Goal: Task Accomplishment & Management: Manage account settings

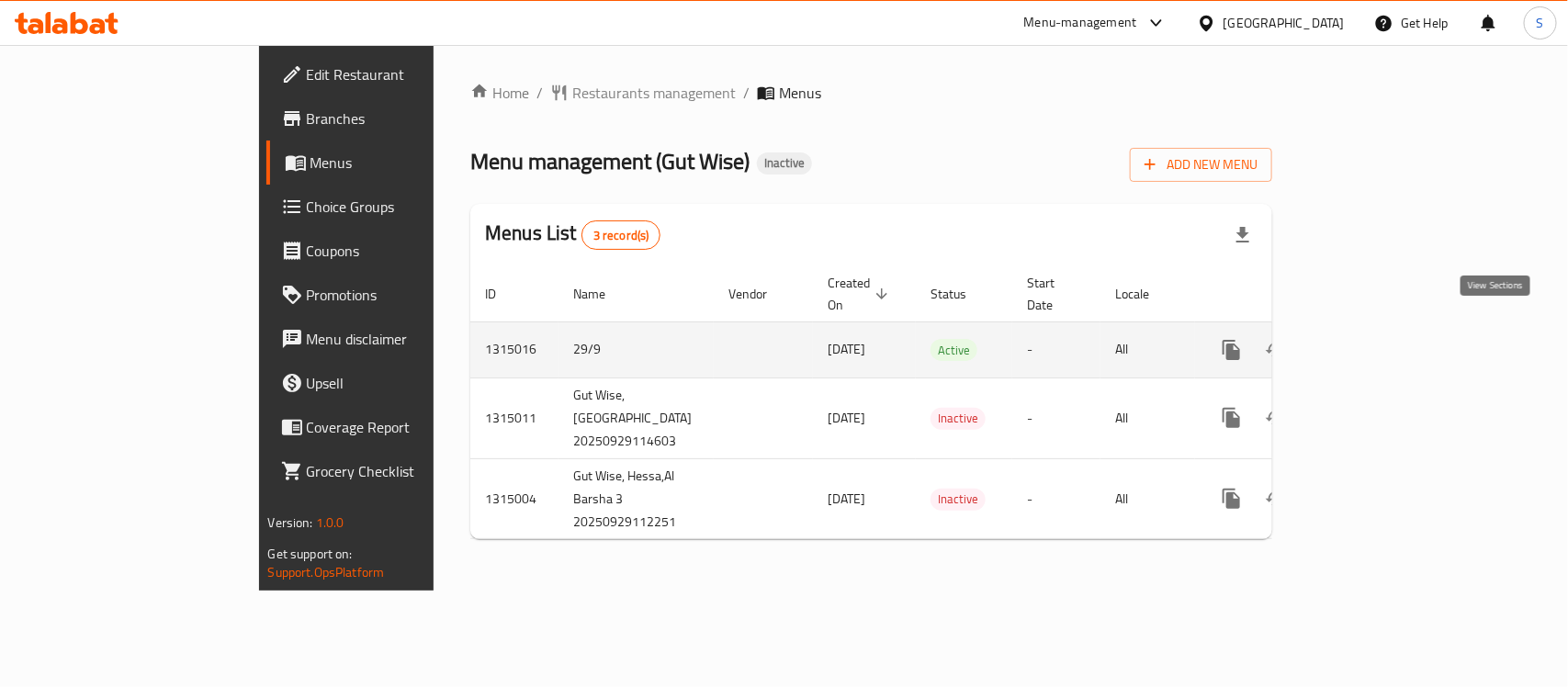
click at [1375, 339] on icon "enhanced table" at bounding box center [1364, 349] width 22 height 22
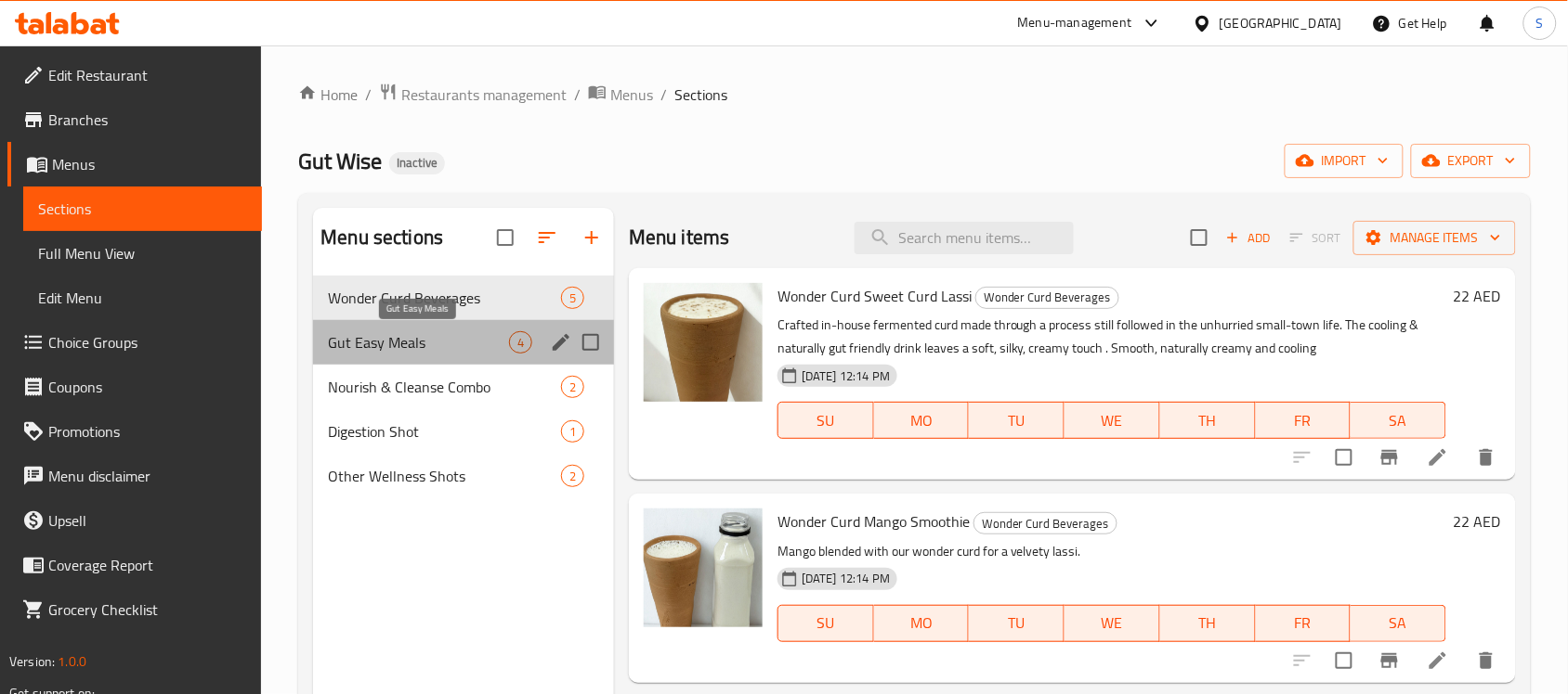
click at [392, 335] on span "Gut Easy Meals" at bounding box center [419, 342] width 181 height 22
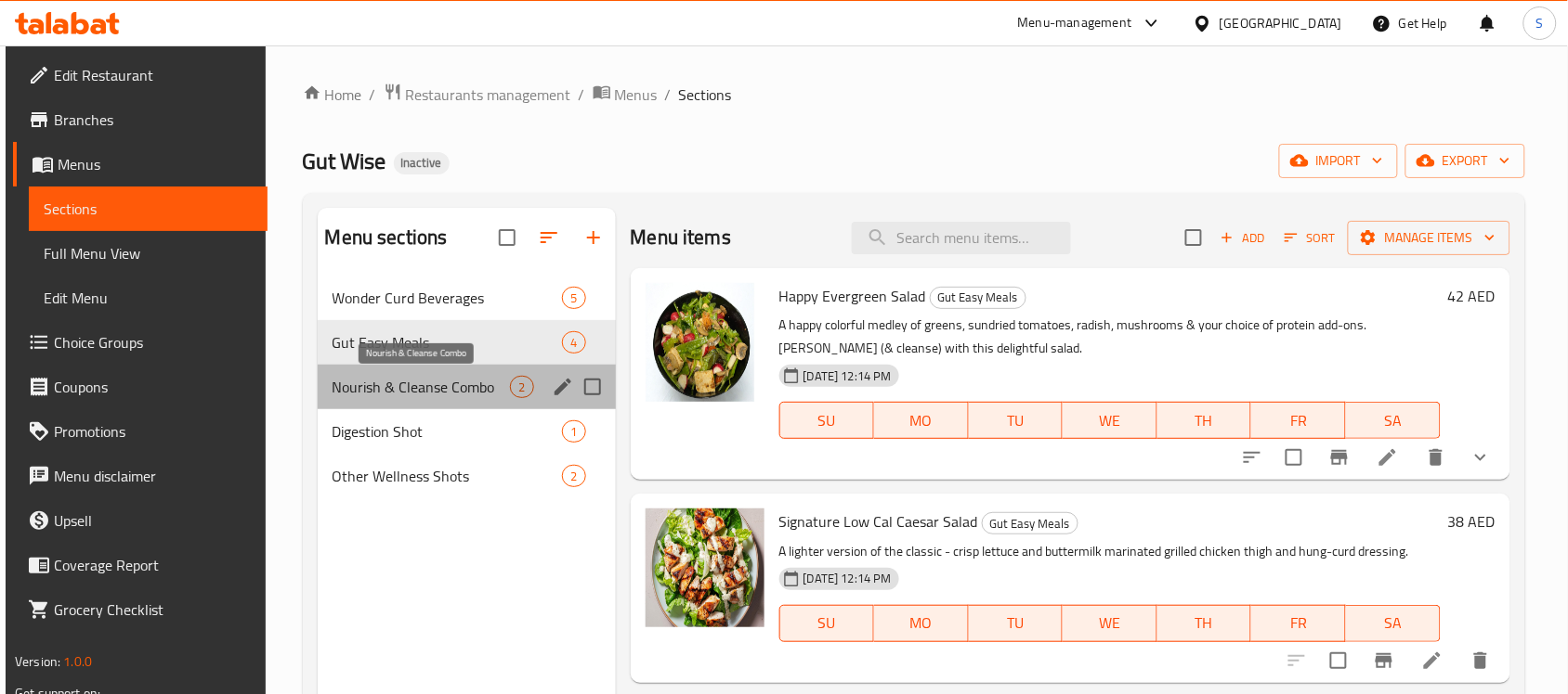
click at [391, 387] on span "Nourish & Cleanse Combo" at bounding box center [421, 387] width 178 height 22
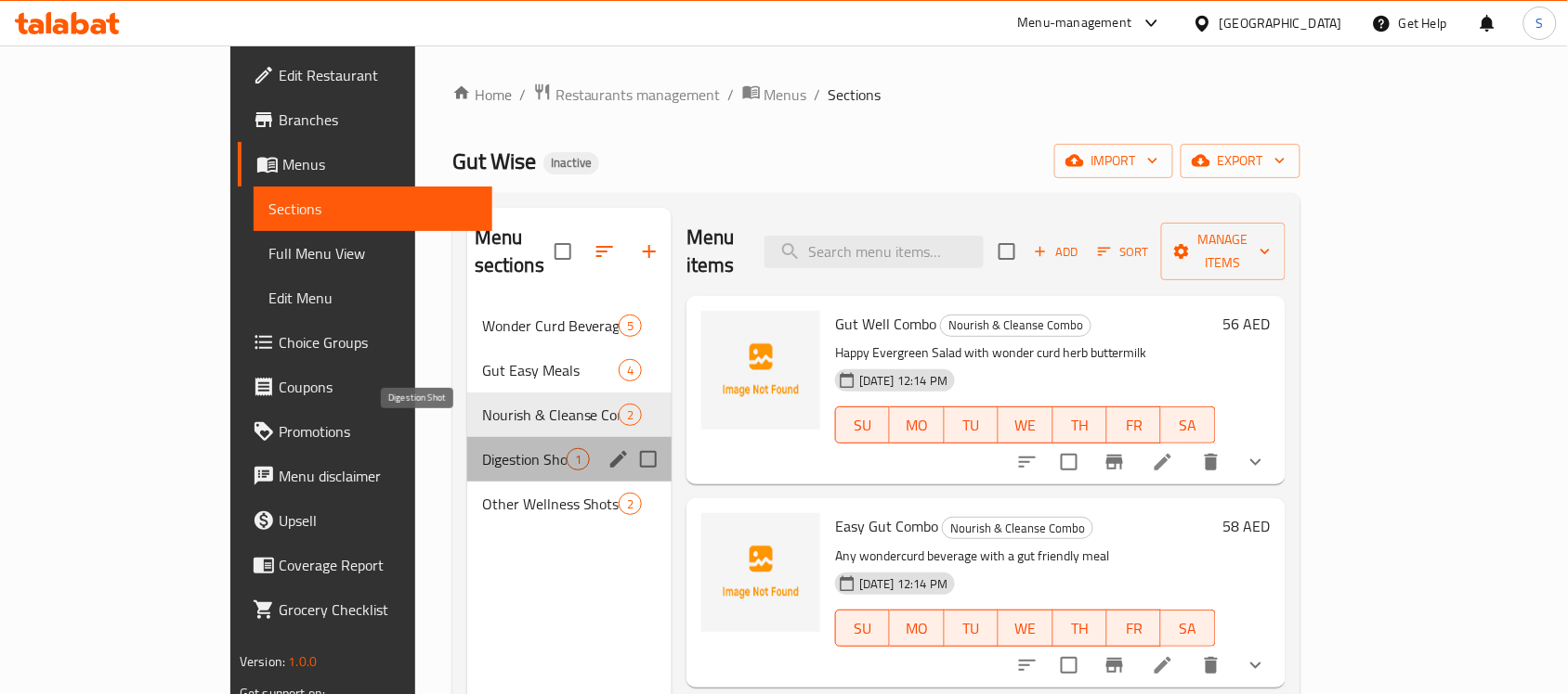
click at [482, 448] on span "Digestion Shot" at bounding box center [525, 459] width 85 height 22
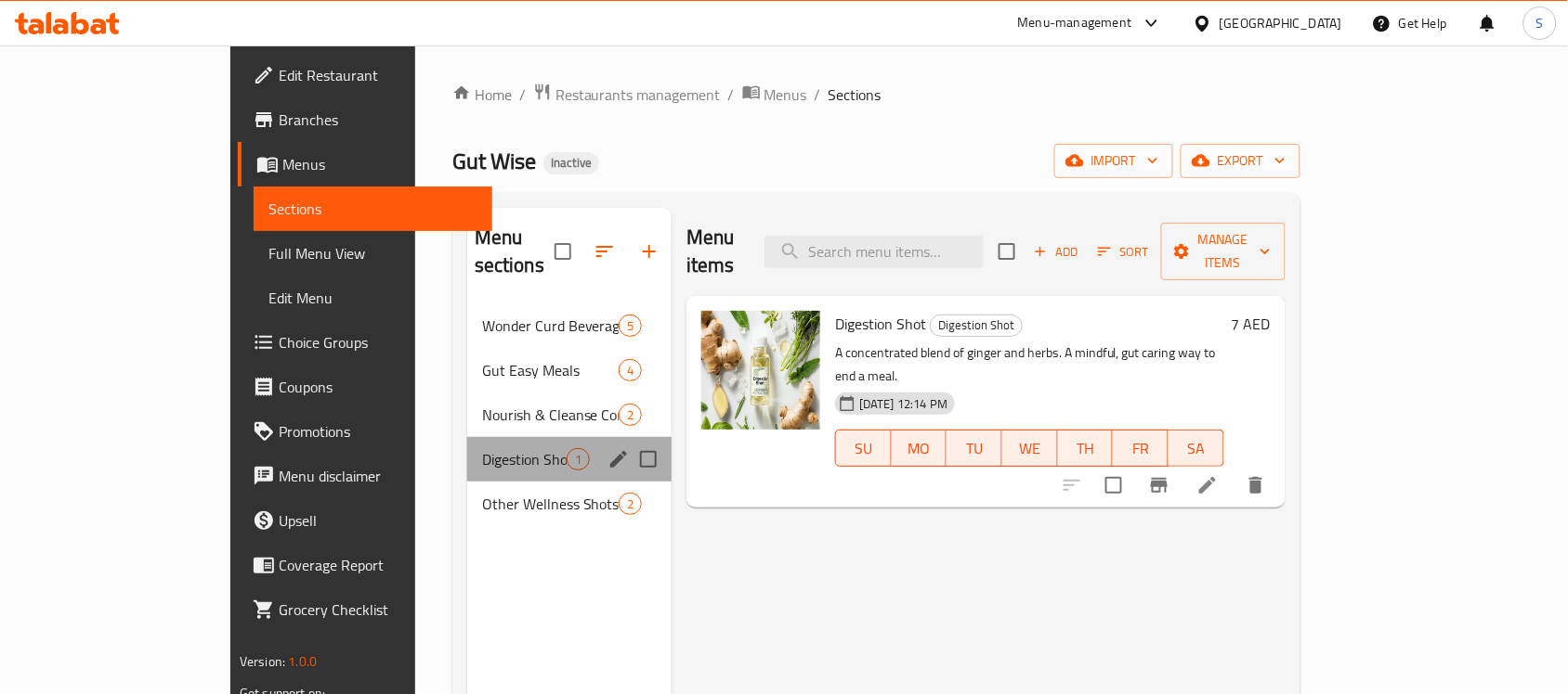
click at [467, 452] on div "Digestion Shot 1" at bounding box center [569, 460] width 204 height 44
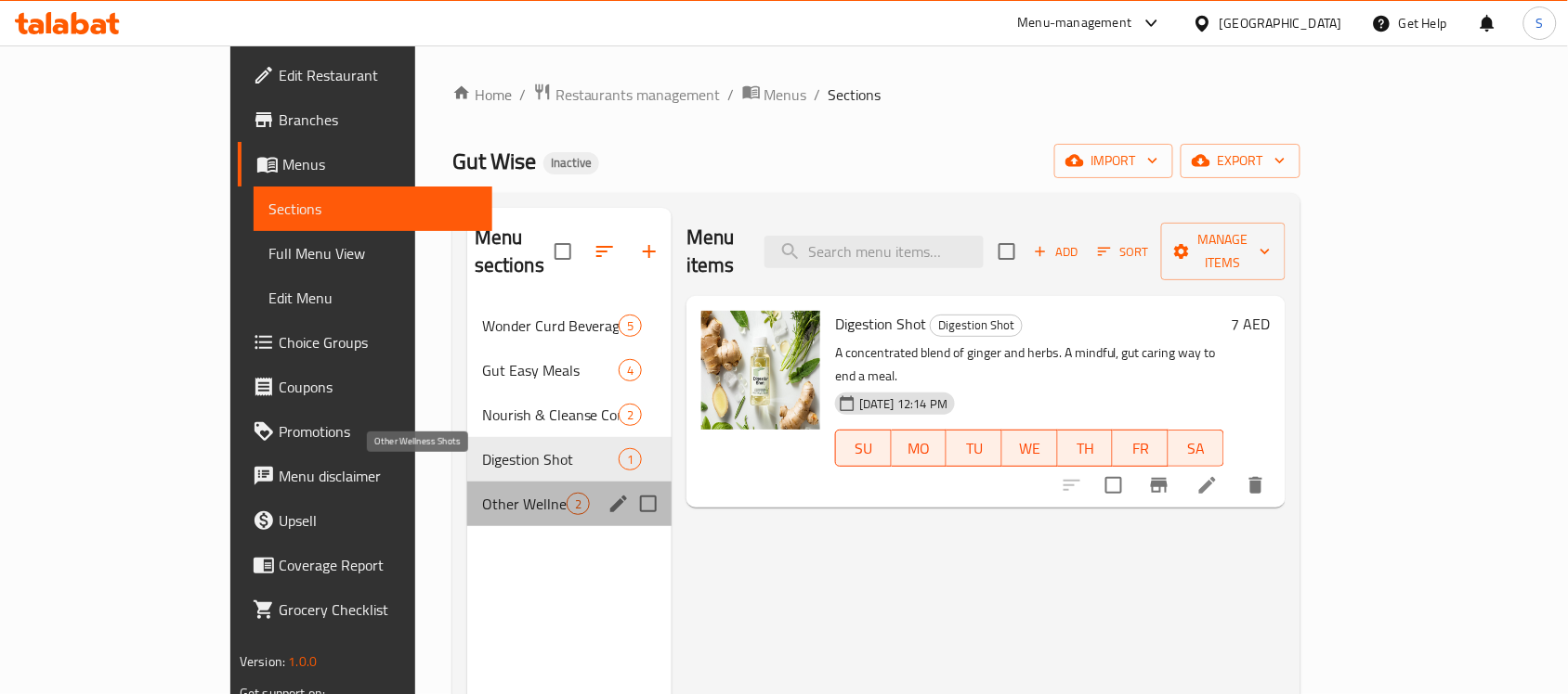
click at [482, 493] on span "Other Wellness Shots" at bounding box center [525, 503] width 85 height 22
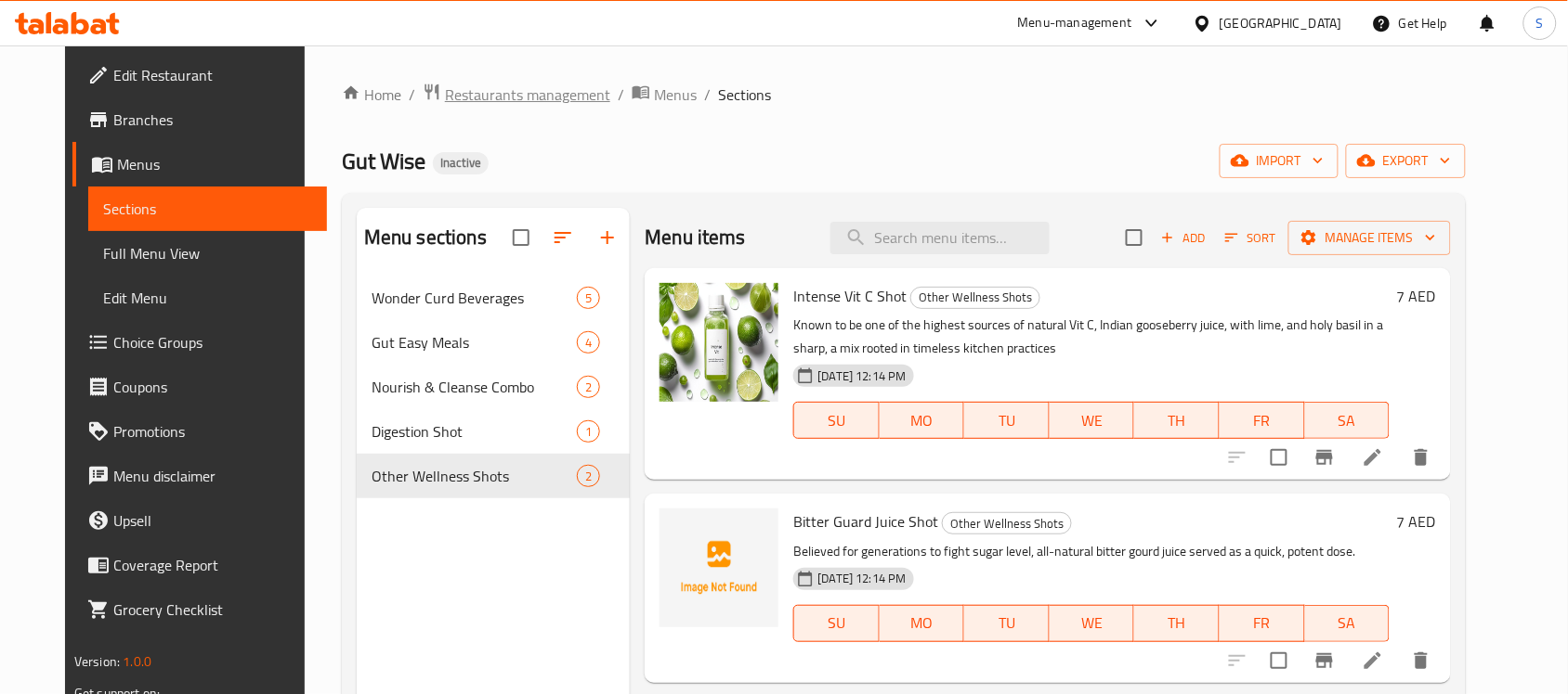
click at [506, 93] on span "Restaurants management" at bounding box center [527, 94] width 165 height 22
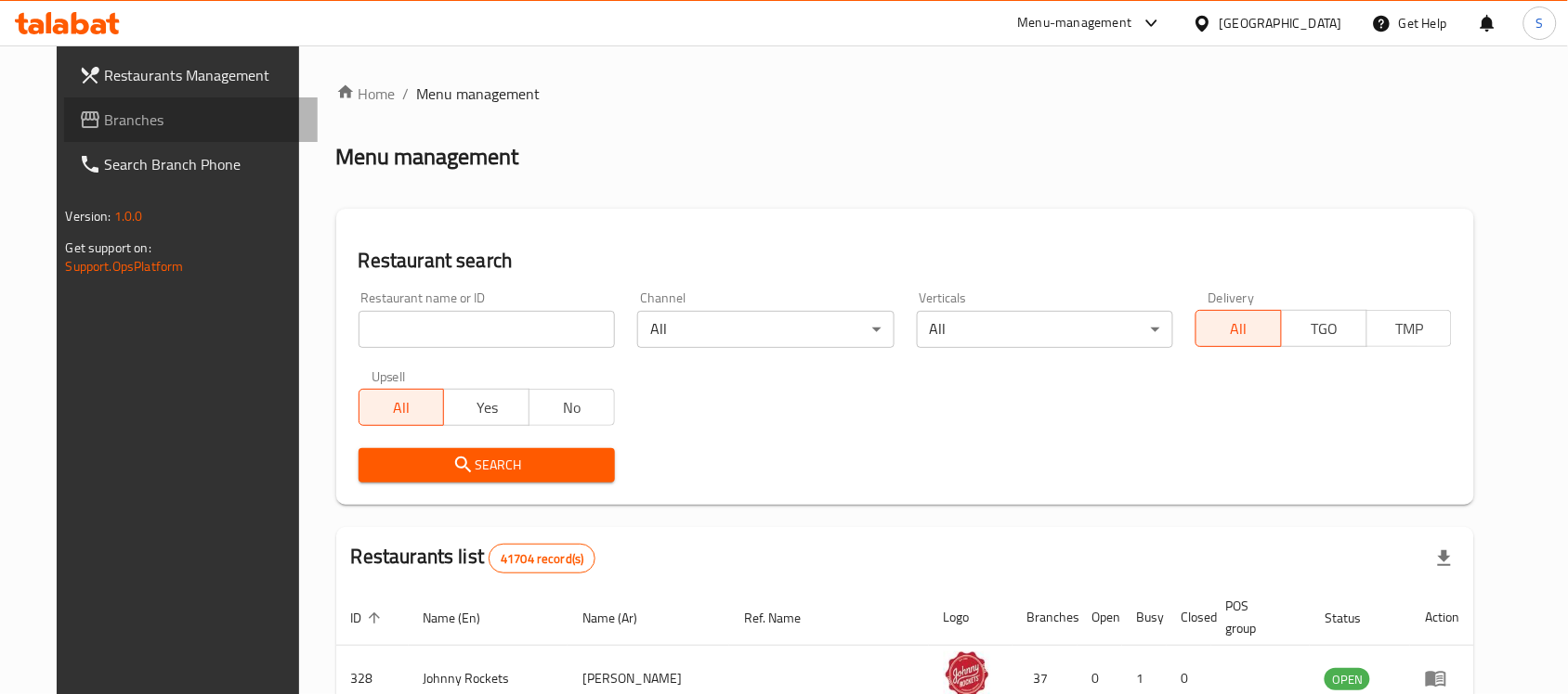
click at [105, 109] on span "Branches" at bounding box center [204, 120] width 199 height 22
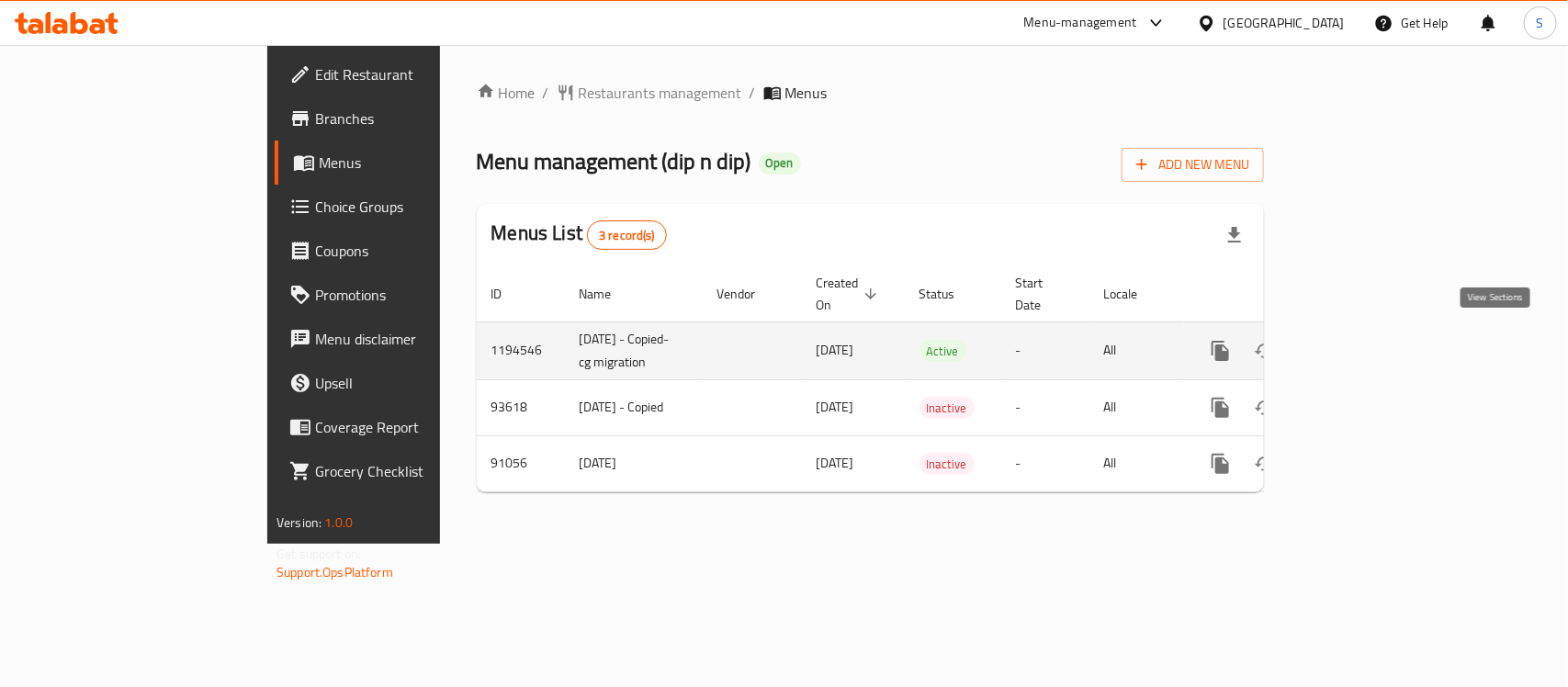
click at [1364, 340] on icon "enhanced table" at bounding box center [1352, 350] width 22 height 22
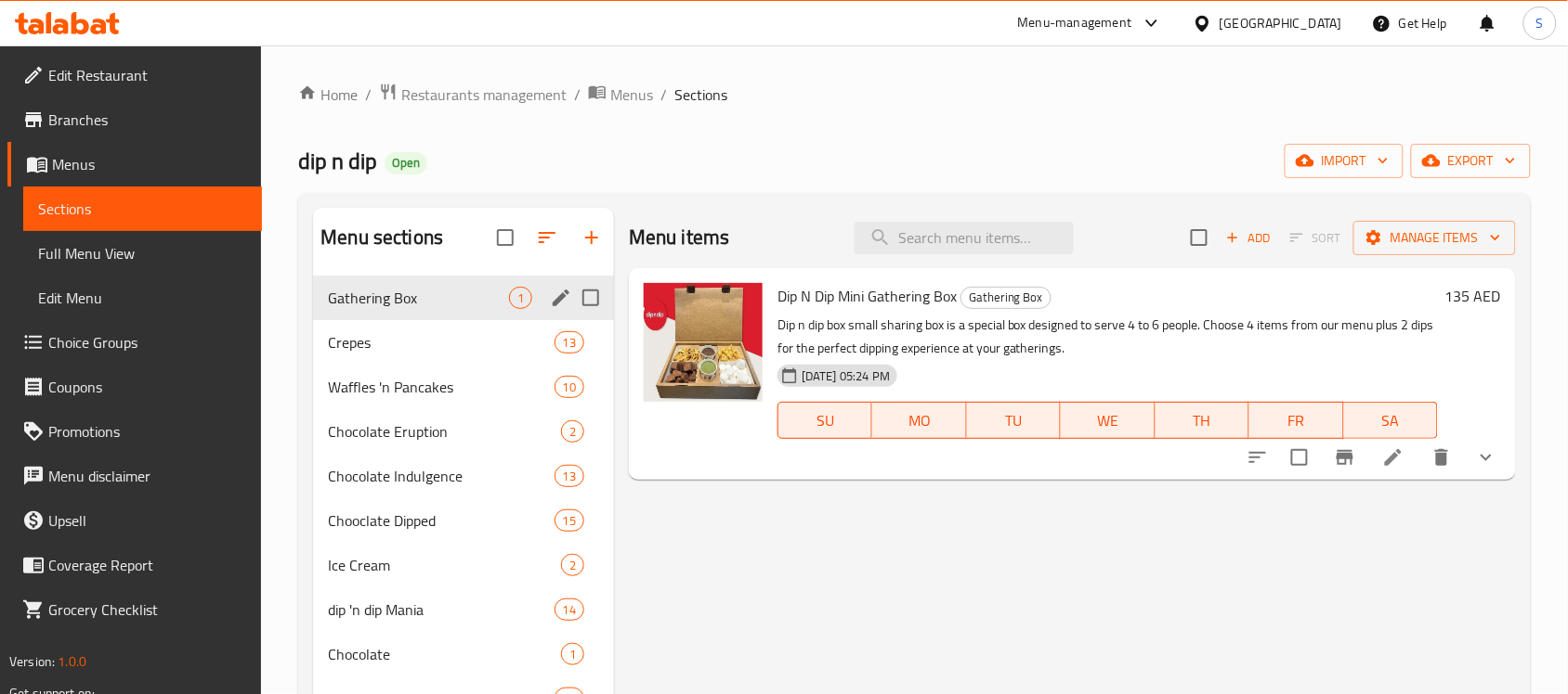
scroll to position [116, 0]
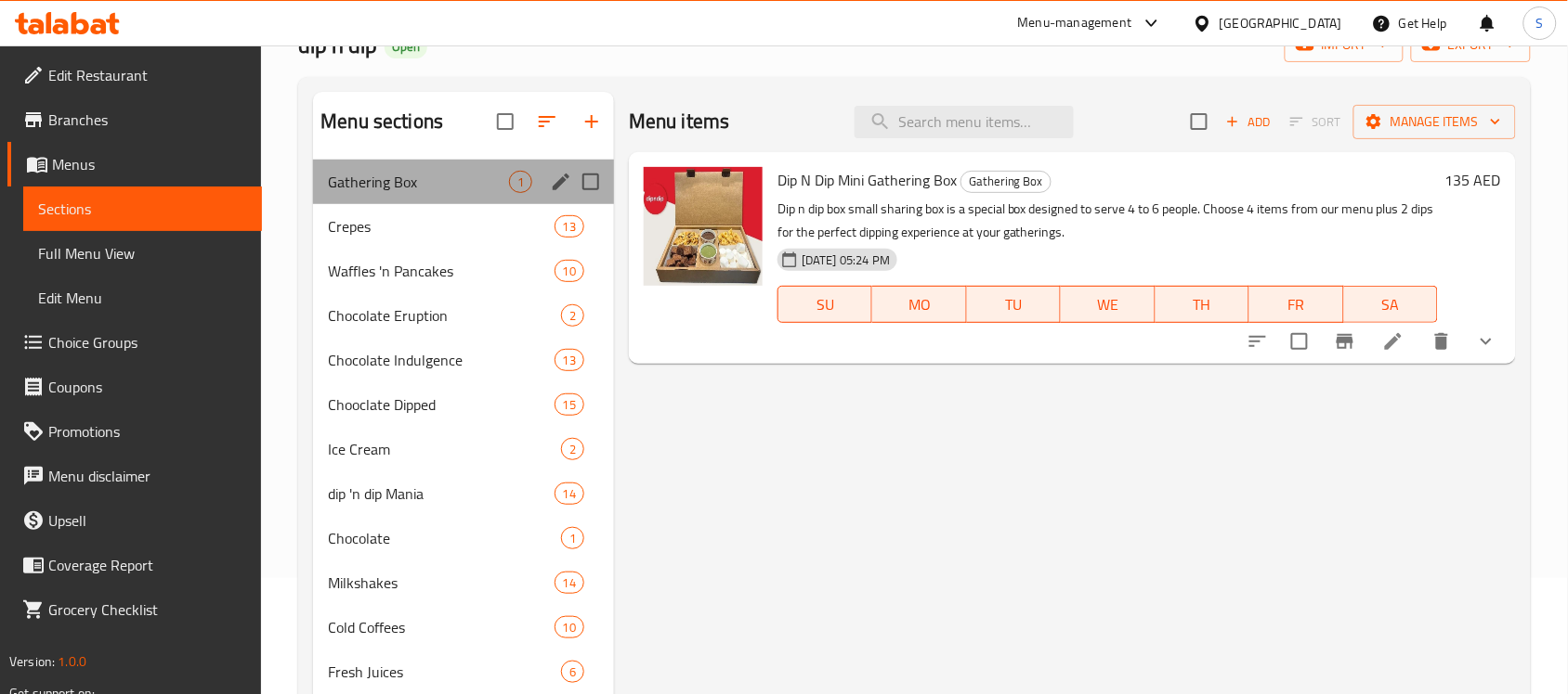
click at [412, 193] on div "Gathering Box 1" at bounding box center [464, 182] width 301 height 44
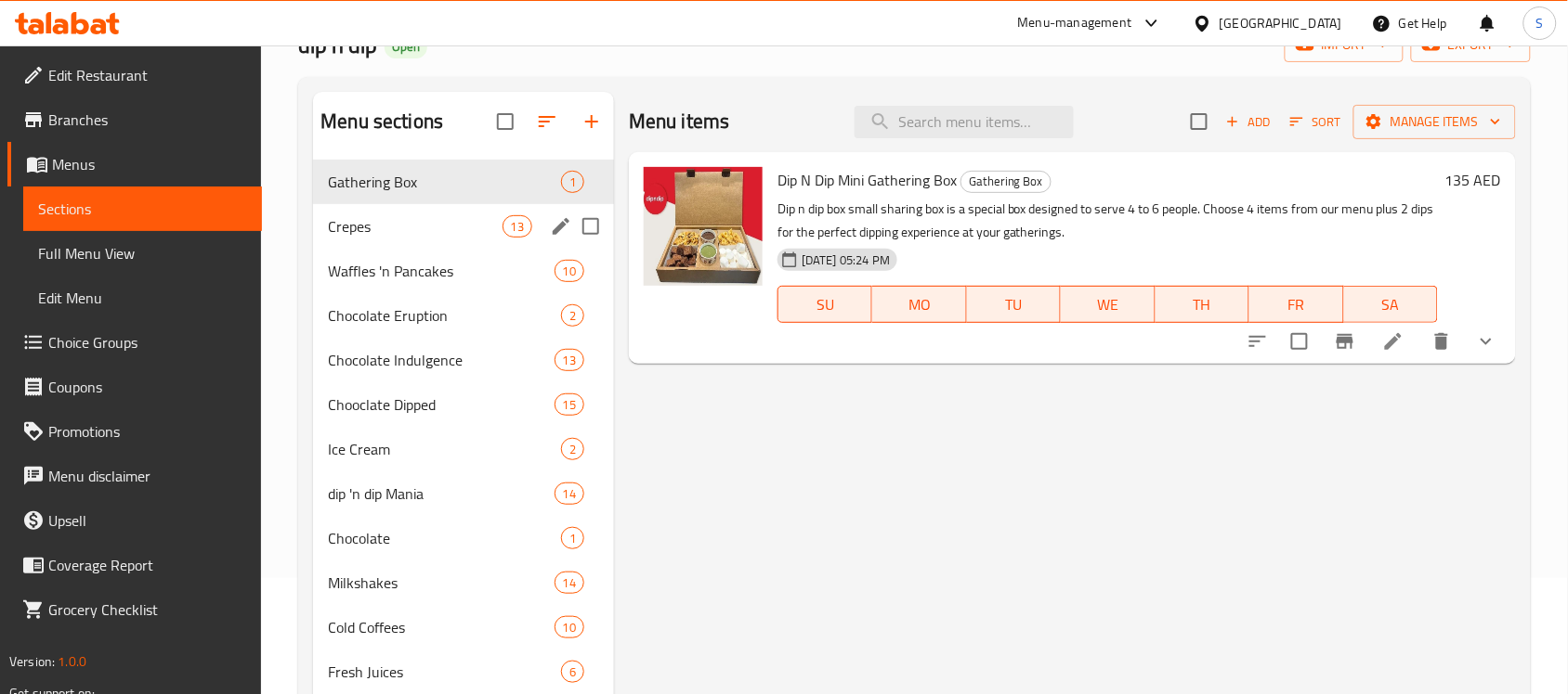
click at [381, 267] on span "Waffles 'n Pancakes" at bounding box center [441, 271] width 226 height 22
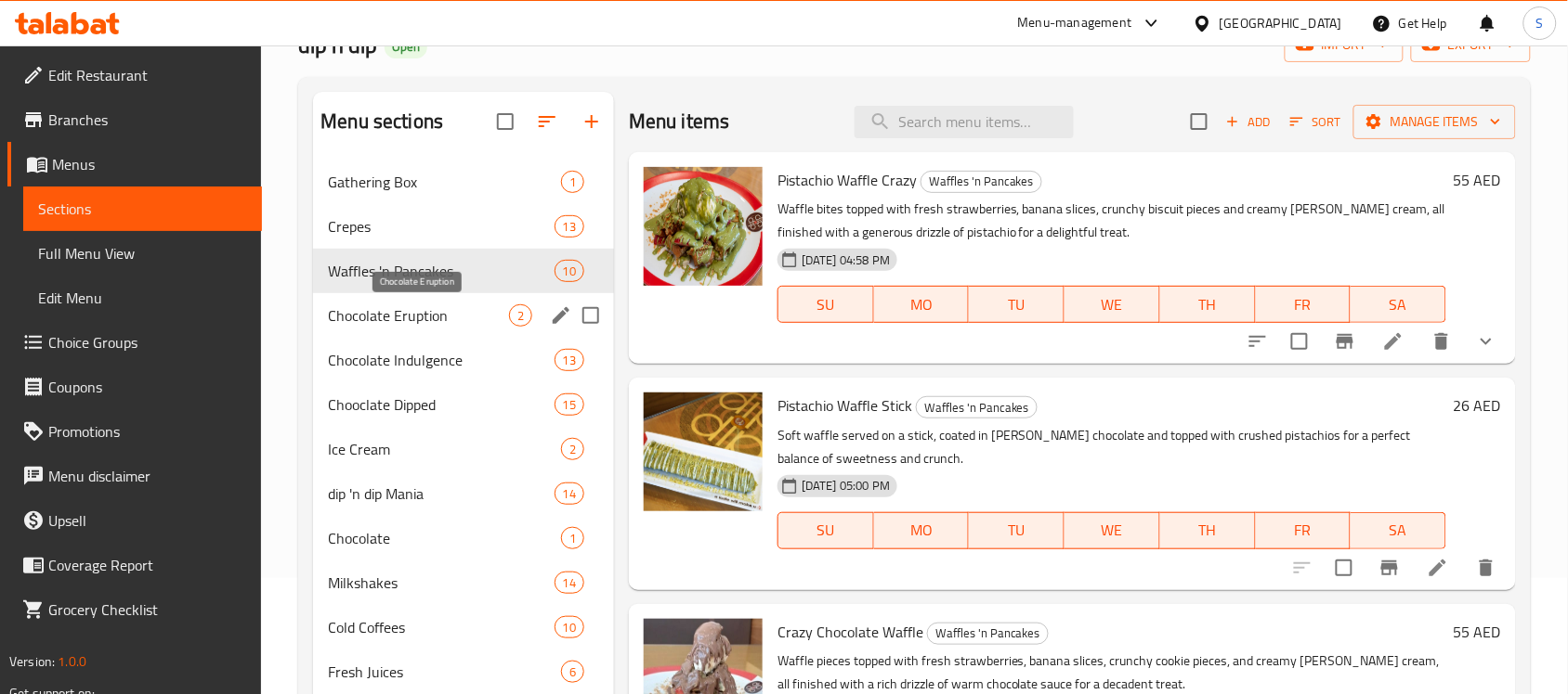
click at [368, 309] on span "Chocolate Eruption" at bounding box center [419, 315] width 181 height 22
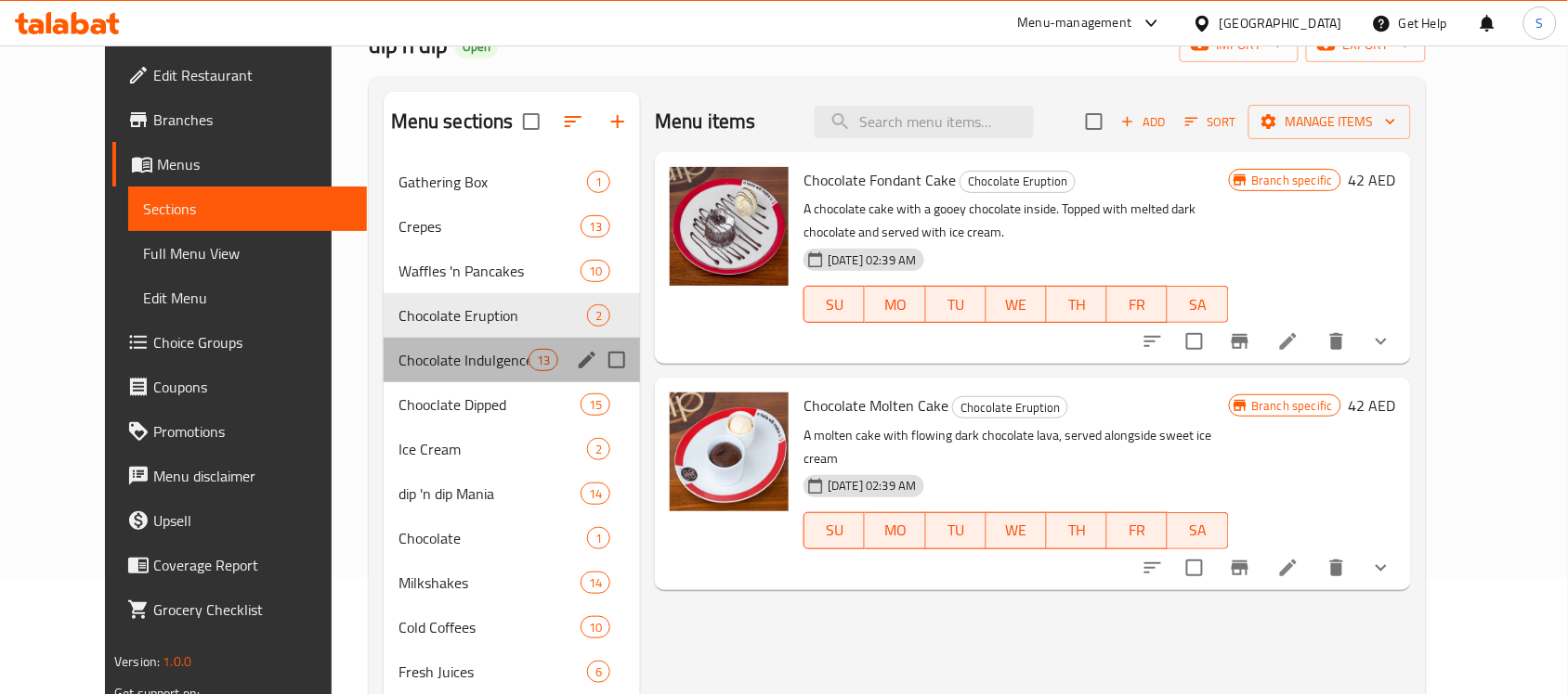
click at [384, 340] on div "Chocolate Indulgence 13" at bounding box center [512, 360] width 257 height 44
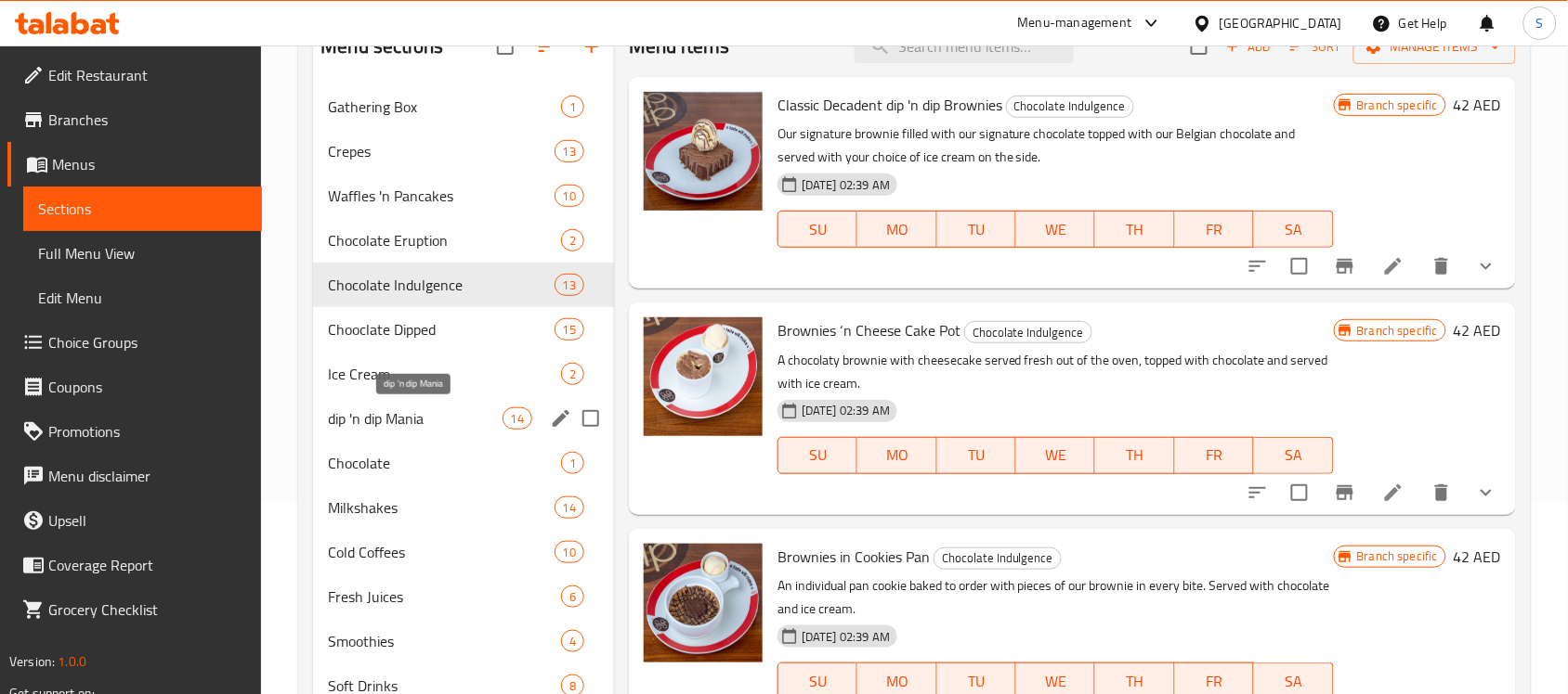
scroll to position [232, 0]
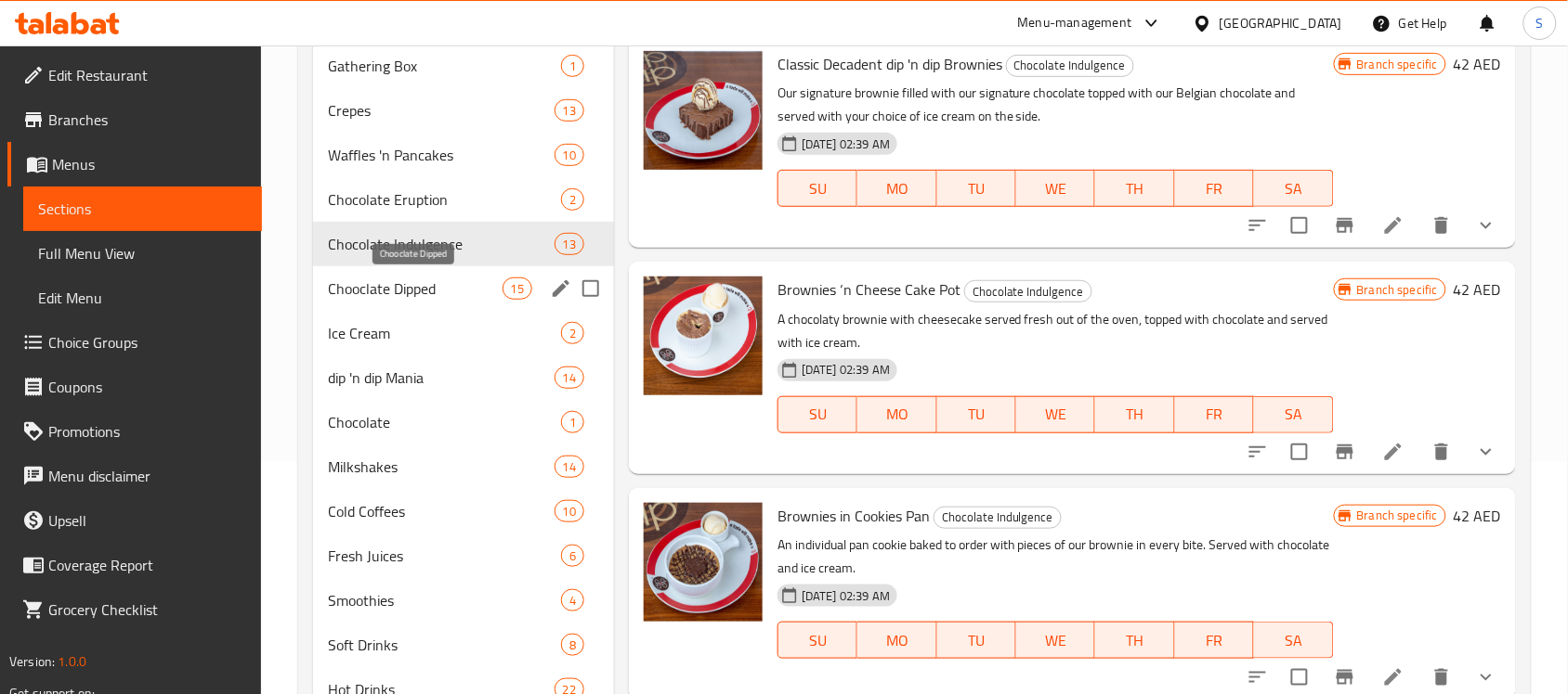
click at [387, 285] on span "Chooclate Dipped" at bounding box center [415, 288] width 174 height 22
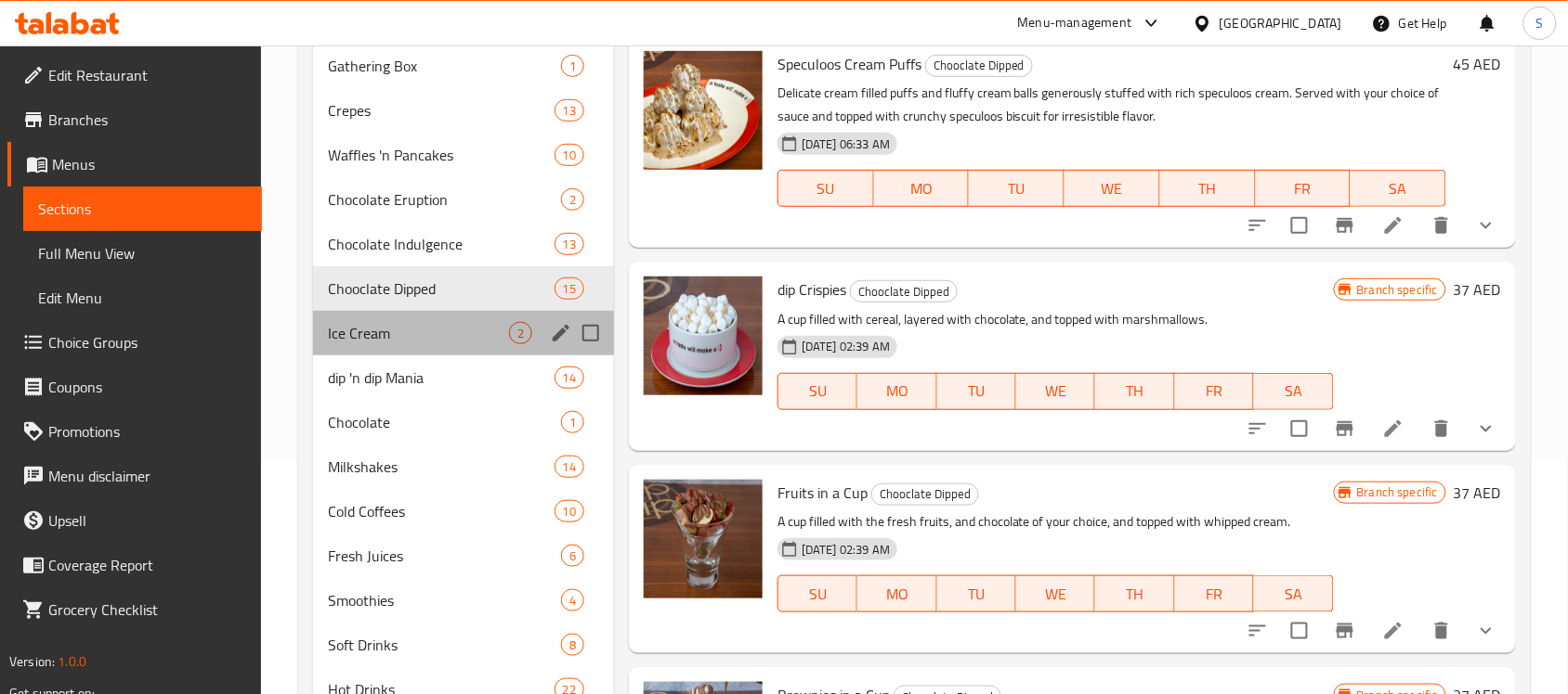
click at [351, 351] on div "Ice Cream 2" at bounding box center [464, 334] width 301 height 44
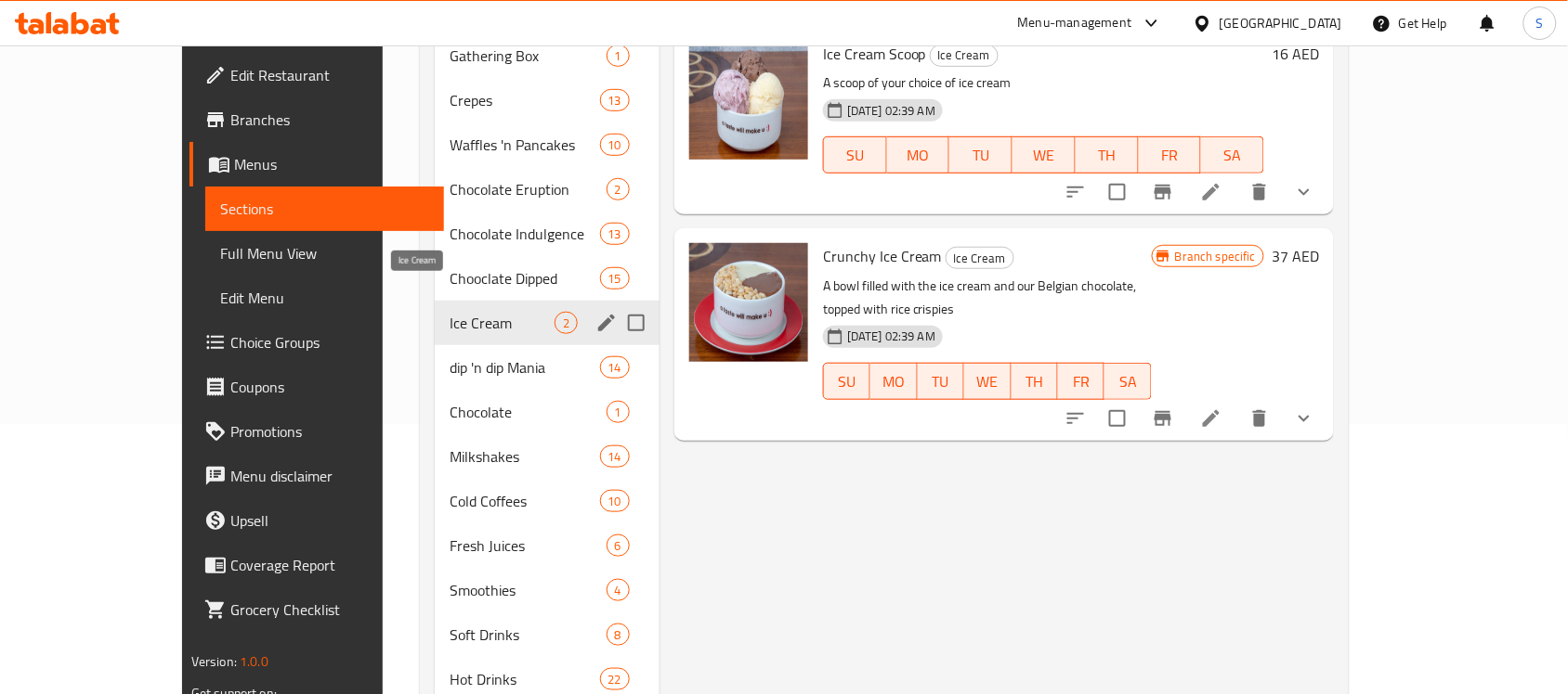
scroll to position [308, 0]
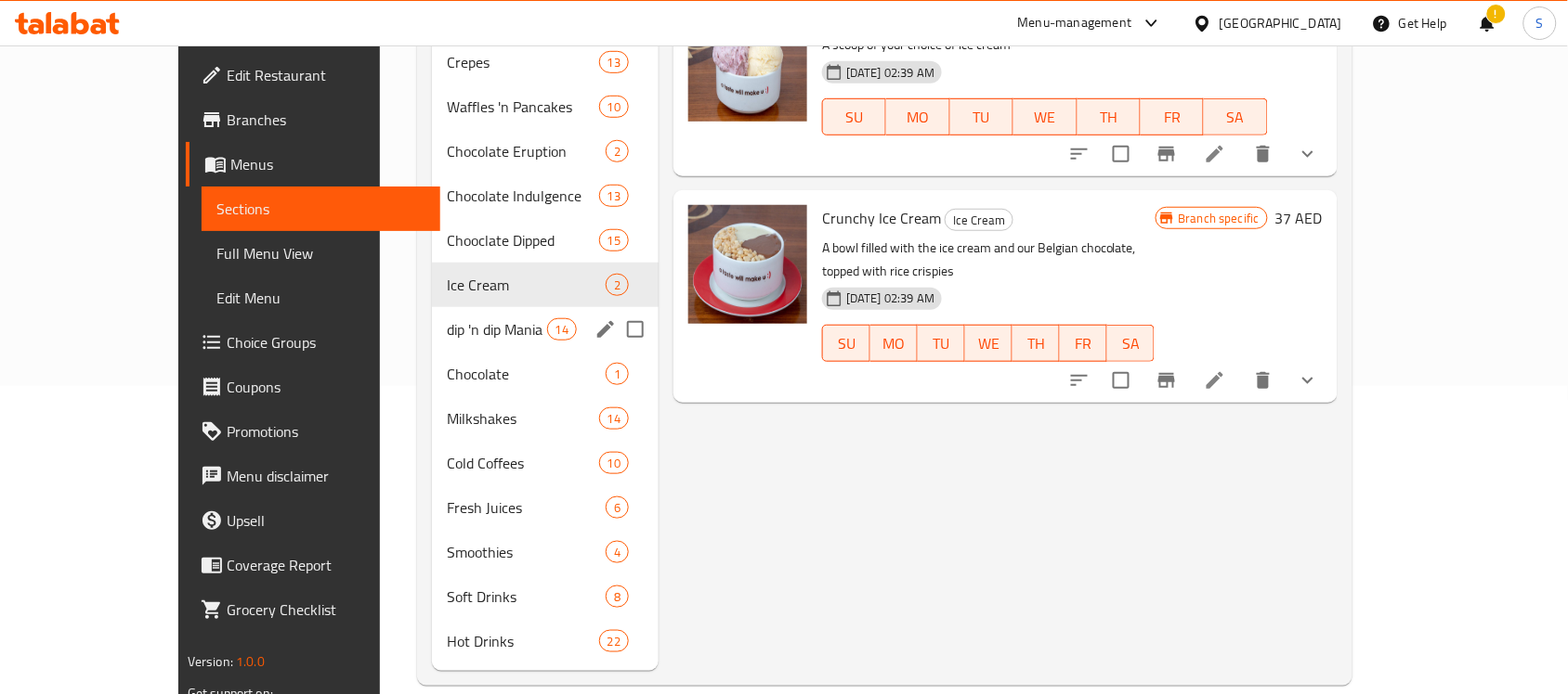
click at [432, 317] on div "dip 'n dip Mania 14" at bounding box center [545, 330] width 227 height 44
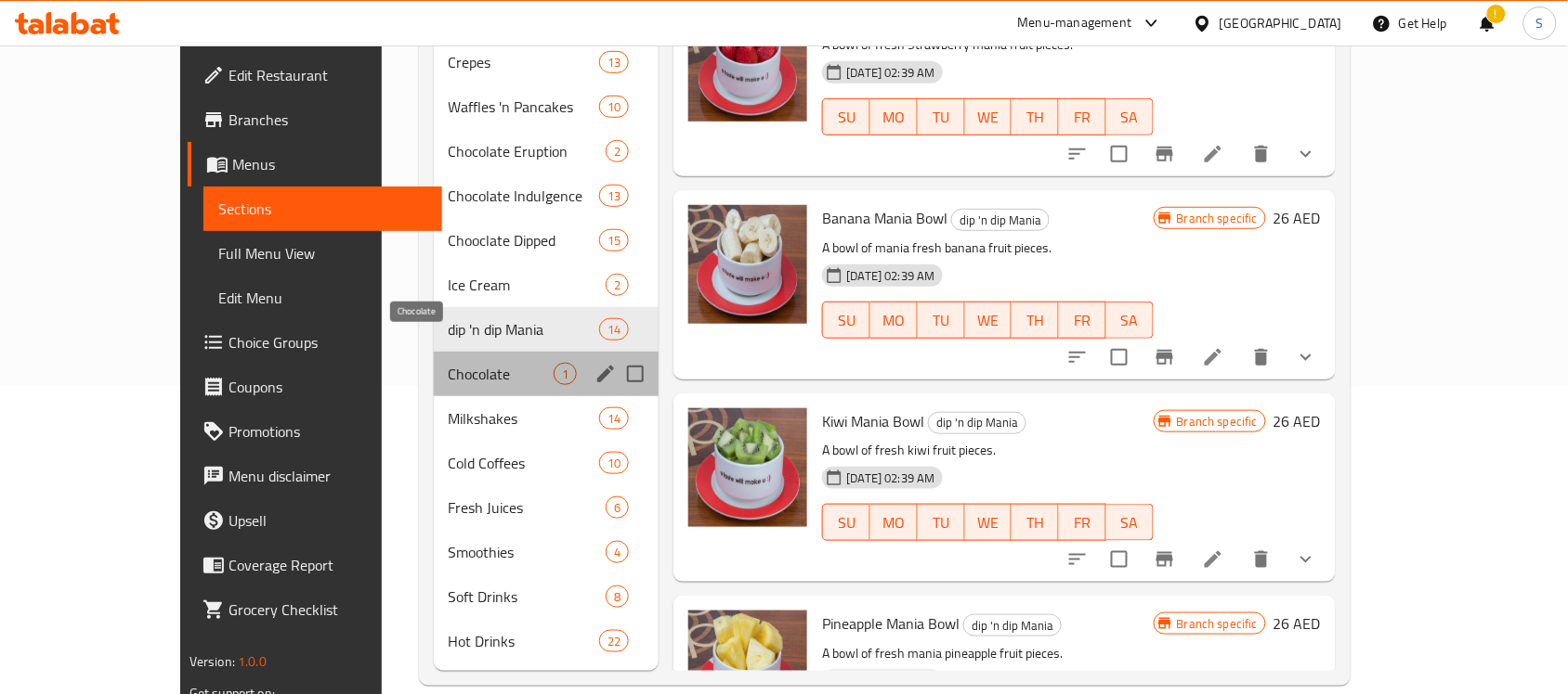
click at [448, 363] on span "Chocolate" at bounding box center [501, 374] width 106 height 22
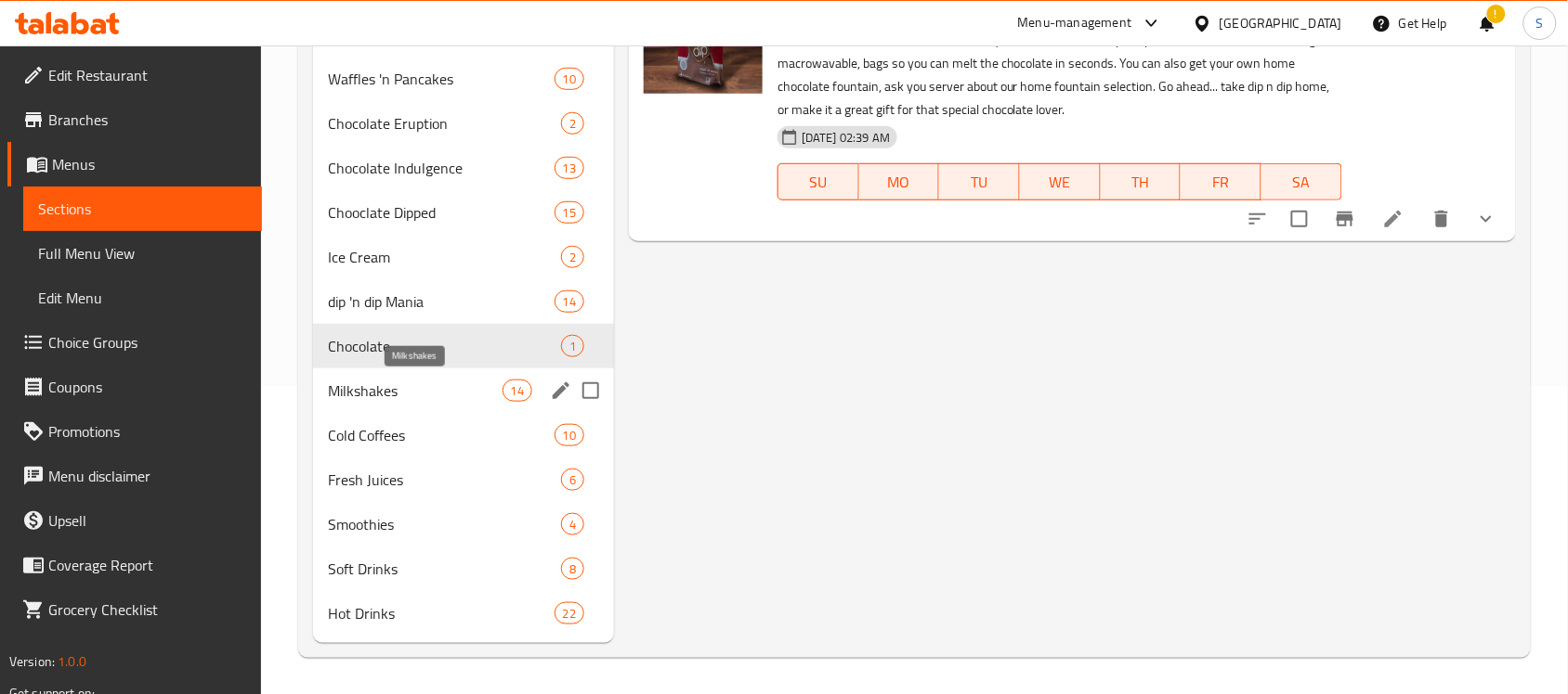
click at [369, 380] on span "Milkshakes" at bounding box center [415, 390] width 174 height 22
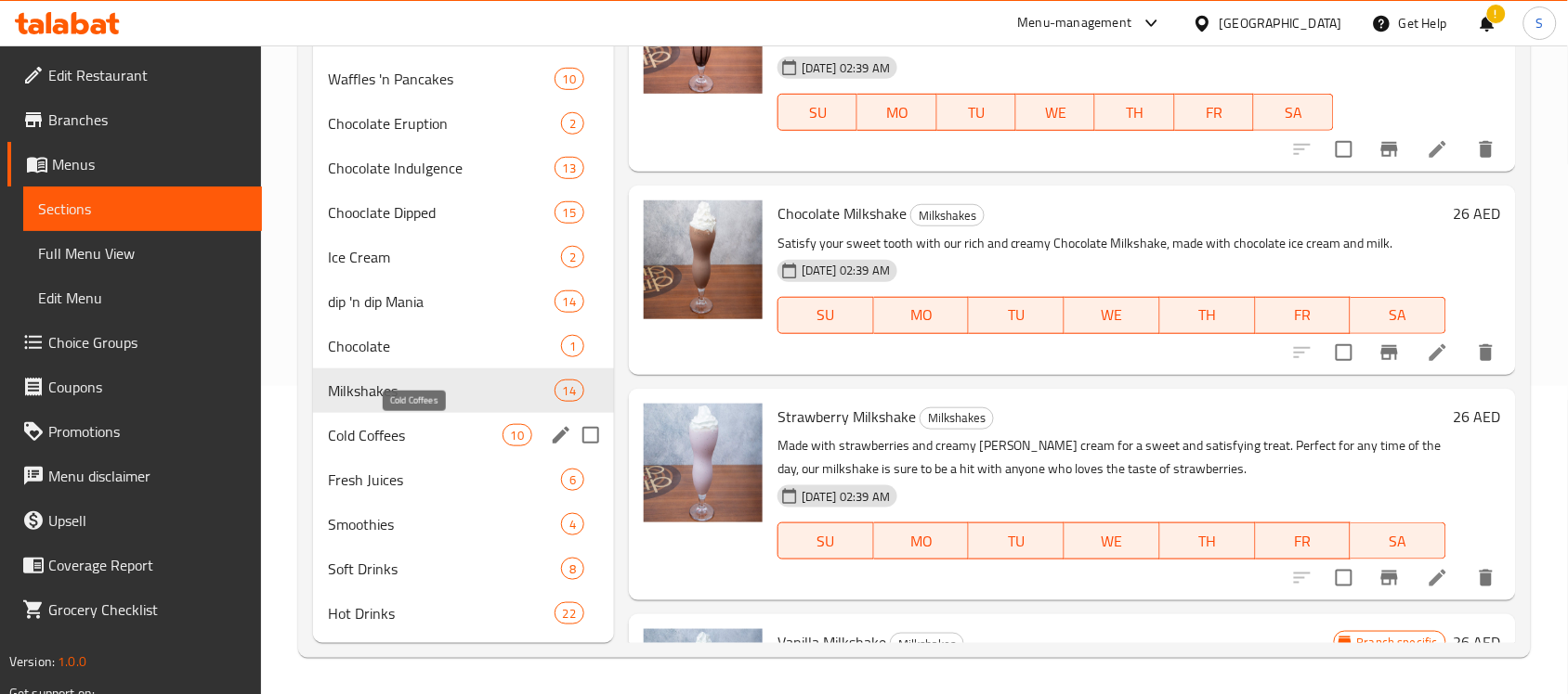
drag, startPoint x: 397, startPoint y: 433, endPoint x: 420, endPoint y: 430, distance: 23.2
click at [397, 432] on span "Cold Coffees" at bounding box center [415, 435] width 174 height 22
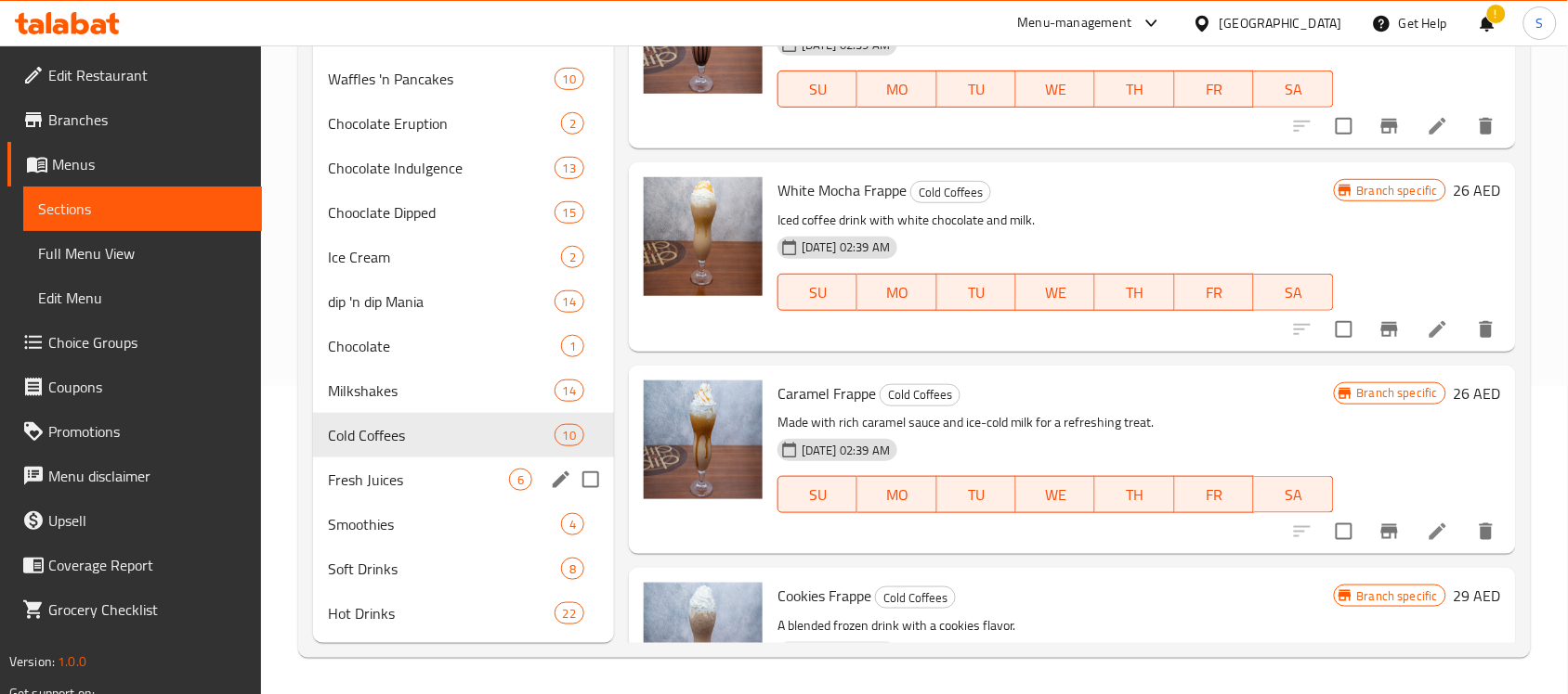
click at [381, 471] on span "Fresh Juices" at bounding box center [419, 479] width 181 height 22
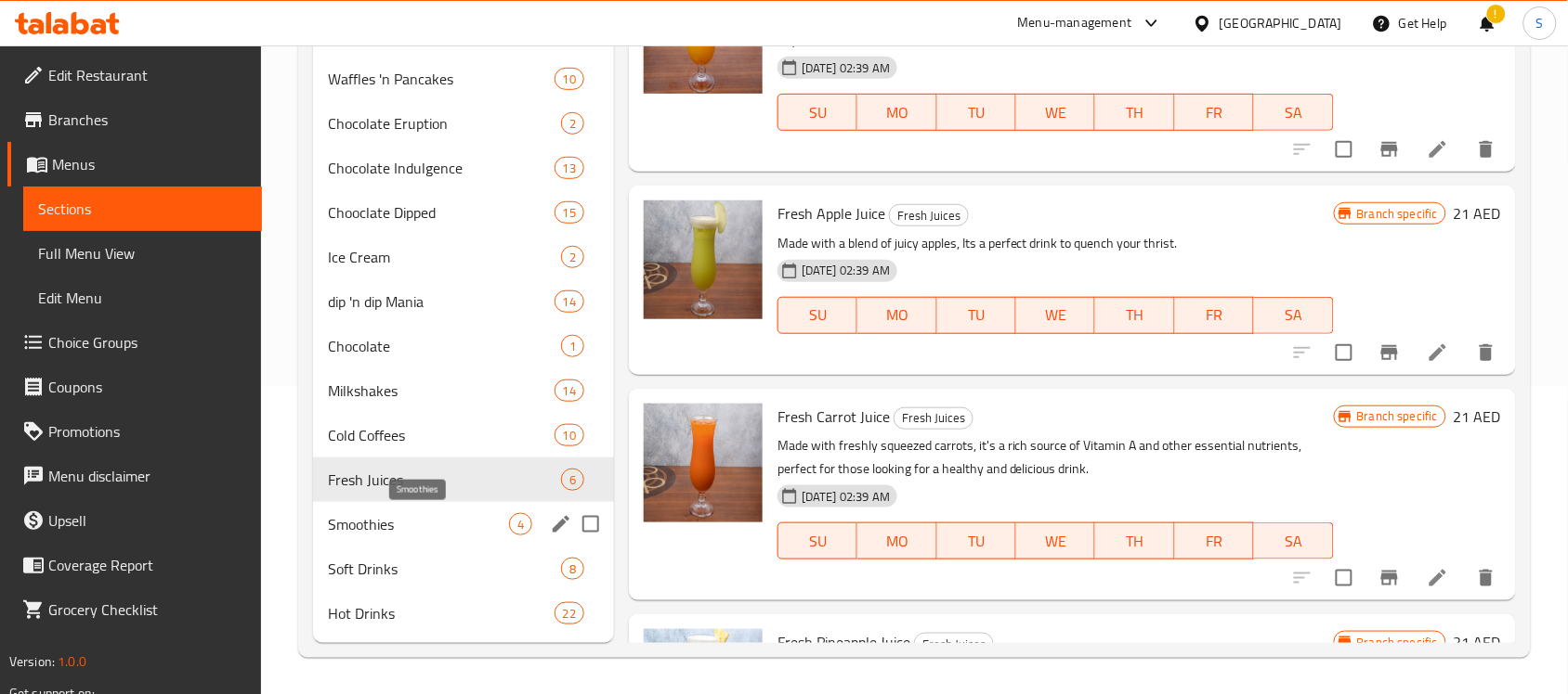
click at [387, 529] on span "Smoothies" at bounding box center [419, 524] width 181 height 22
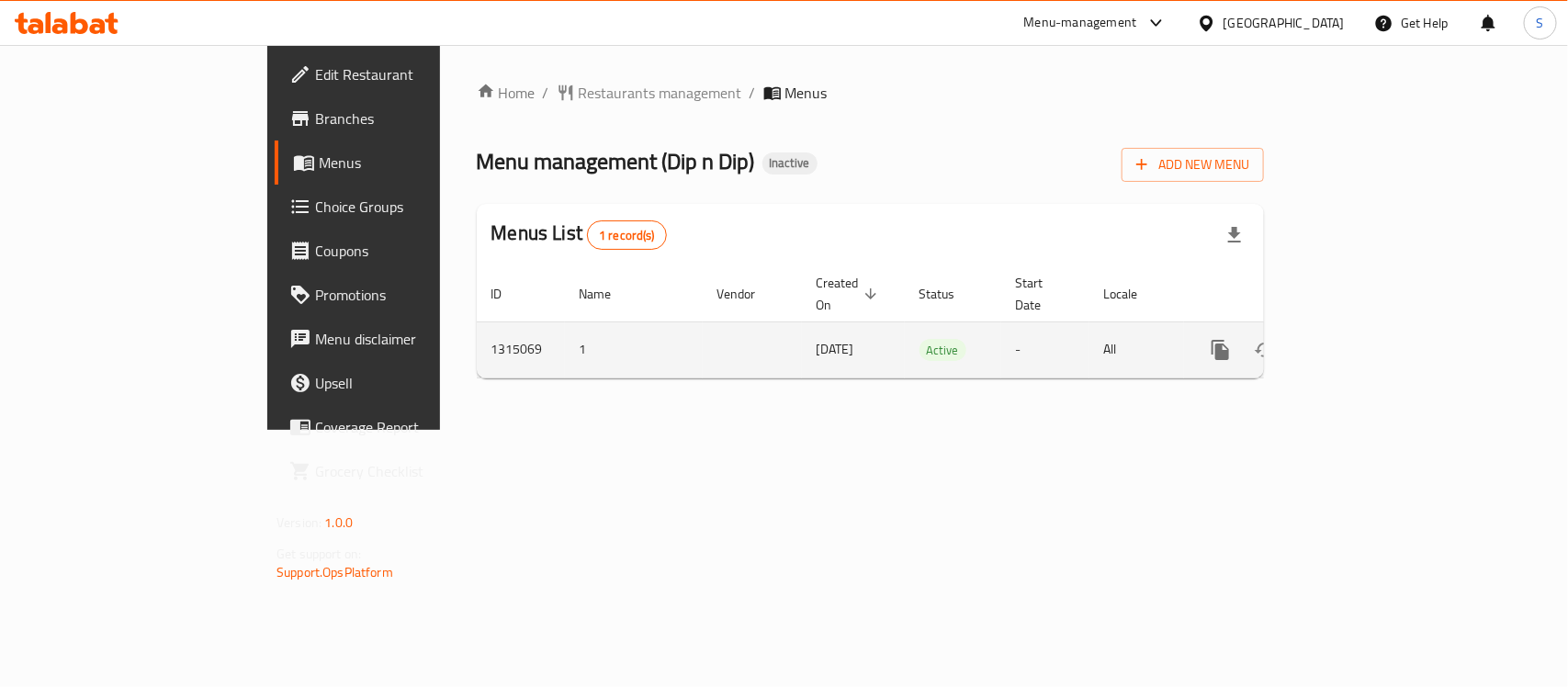
click at [1364, 339] on icon "enhanced table" at bounding box center [1352, 349] width 22 height 22
